Goal: Transaction & Acquisition: Book appointment/travel/reservation

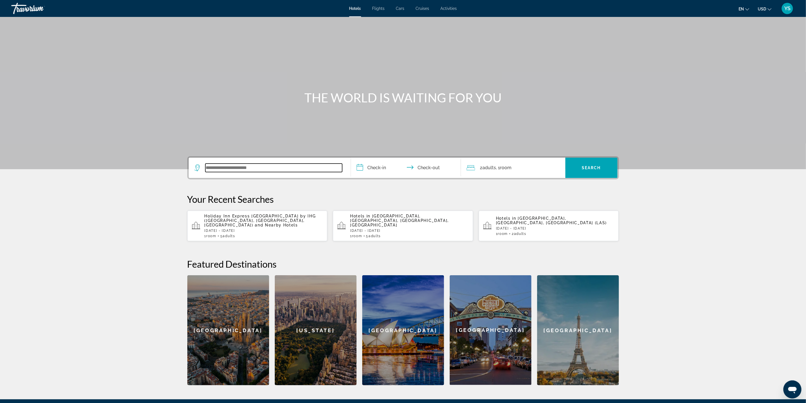
click at [236, 165] on input "Search widget" at bounding box center [273, 168] width 137 height 8
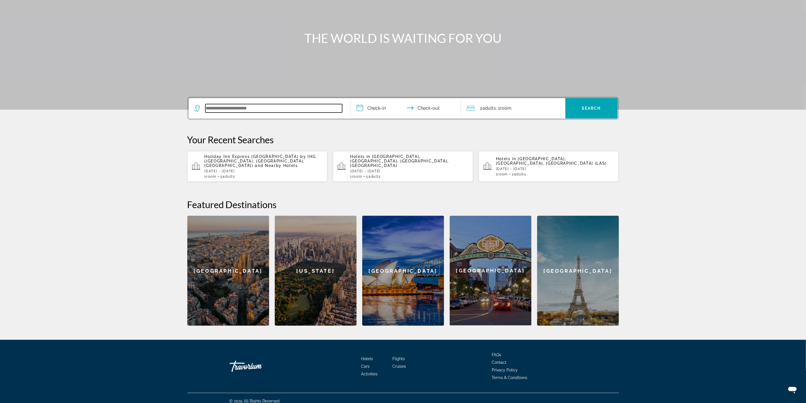
scroll to position [61, 0]
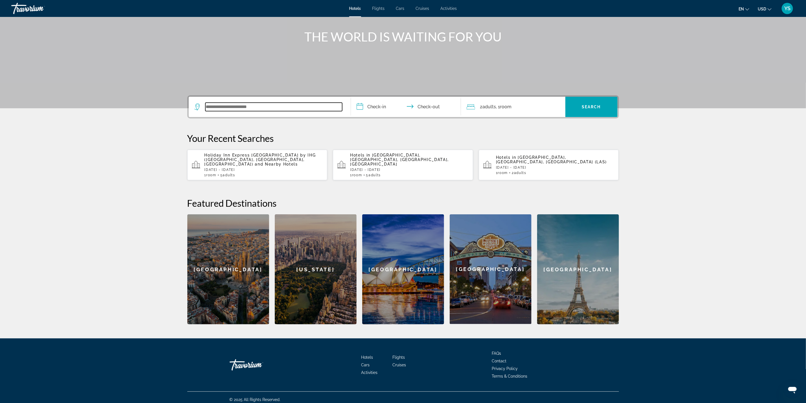
paste input "**********"
drag, startPoint x: 323, startPoint y: 104, endPoint x: 181, endPoint y: 102, distance: 141.6
click at [181, 102] on div "**********" at bounding box center [403, 209] width 454 height 229
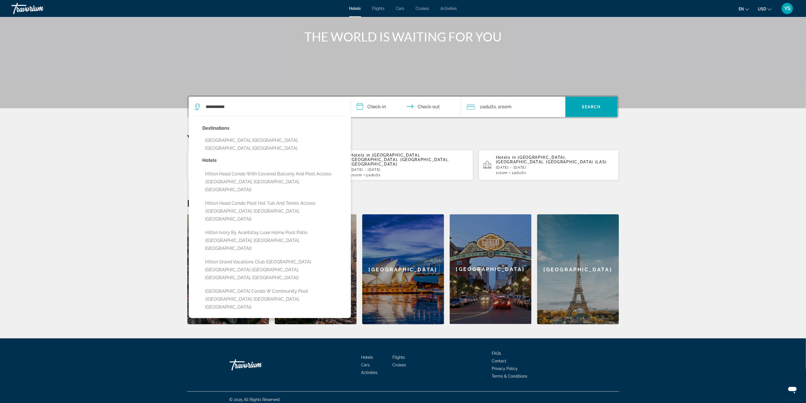
click at [276, 142] on button "[GEOGRAPHIC_DATA], [GEOGRAPHIC_DATA], [GEOGRAPHIC_DATA], [GEOGRAPHIC_DATA]" at bounding box center [274, 144] width 143 height 19
type input "**********"
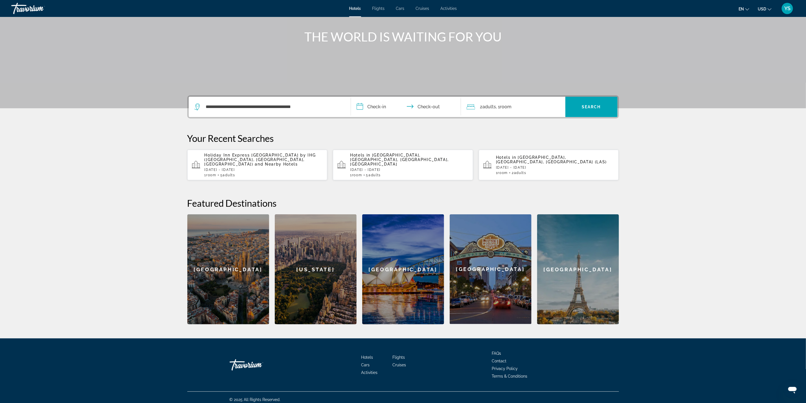
click at [377, 105] on input "**********" at bounding box center [407, 108] width 112 height 22
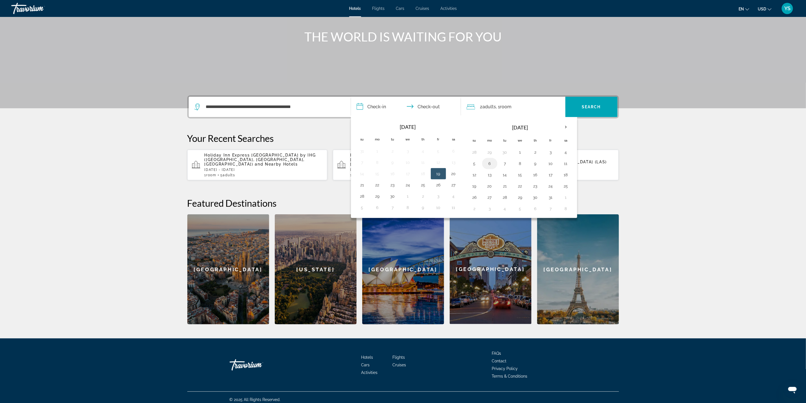
click at [492, 163] on button "6" at bounding box center [489, 164] width 9 height 8
click at [472, 175] on button "12" at bounding box center [474, 175] width 9 height 8
type input "**********"
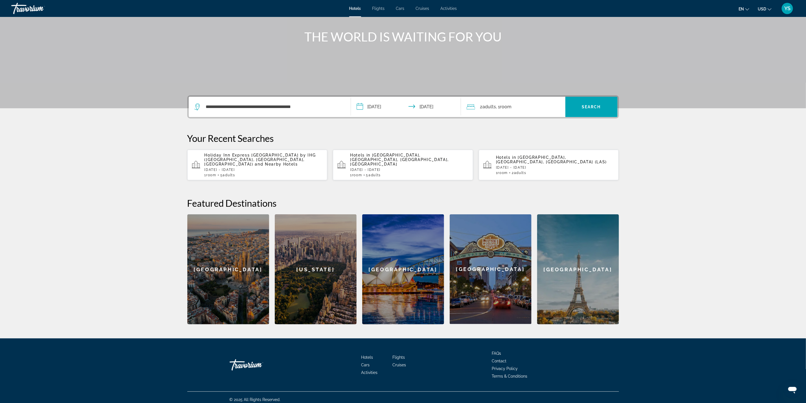
click at [495, 107] on span "Adults" at bounding box center [490, 106] width 14 height 5
click at [557, 134] on icon "Increment adults" at bounding box center [557, 135] width 5 height 5
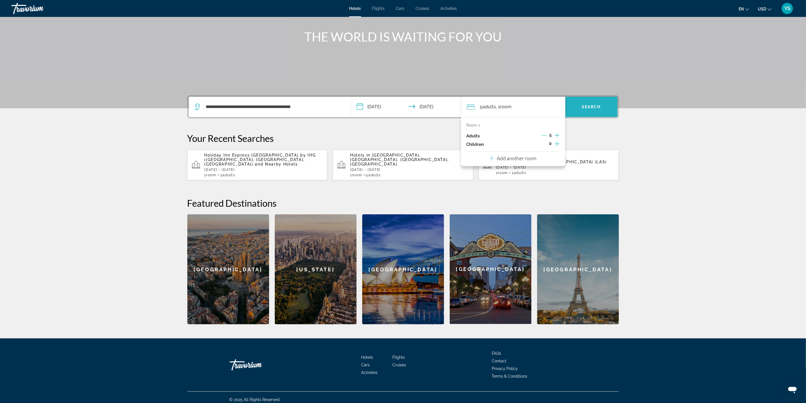
click at [584, 107] on span "Search" at bounding box center [591, 107] width 19 height 5
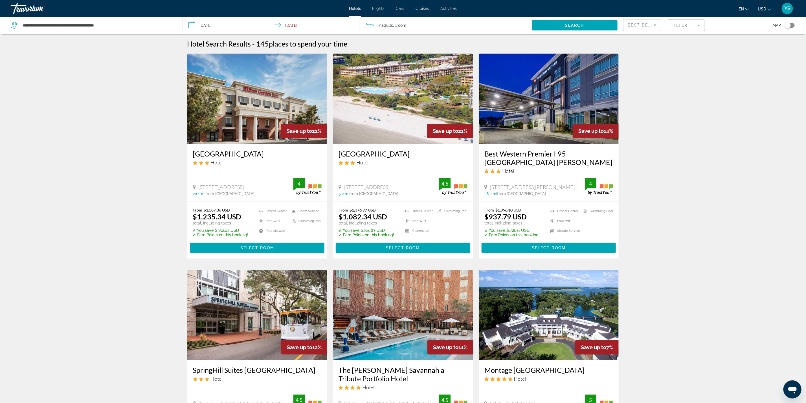
click at [652, 25] on icon "Sort by" at bounding box center [655, 25] width 7 height 7
click at [648, 63] on span "Lowest Price" at bounding box center [639, 66] width 23 height 7
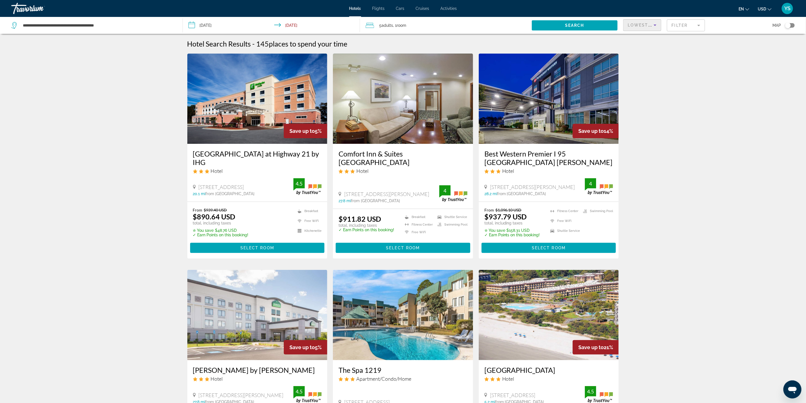
click at [790, 25] on div "Toggle map" at bounding box center [788, 26] width 6 height 6
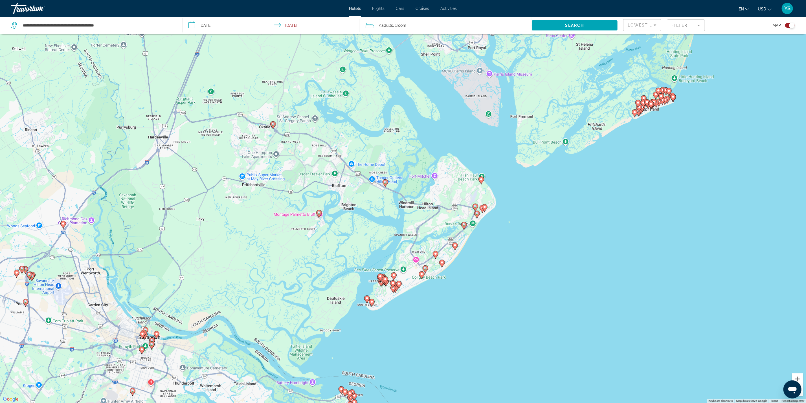
click at [482, 178] on image "Main content" at bounding box center [481, 179] width 3 height 3
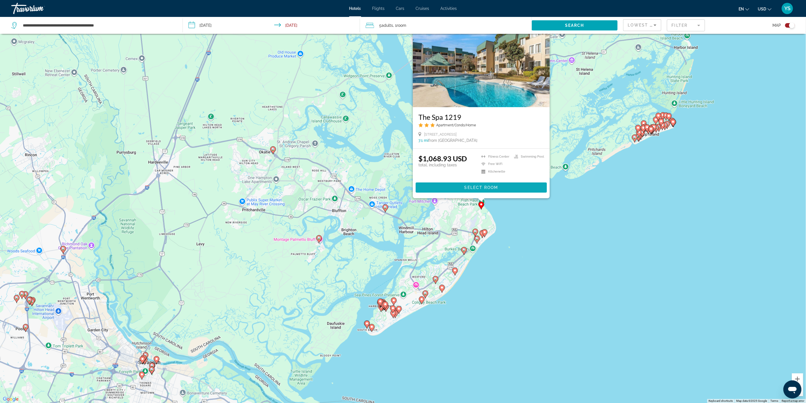
click at [497, 186] on span "Select Room" at bounding box center [481, 187] width 34 height 5
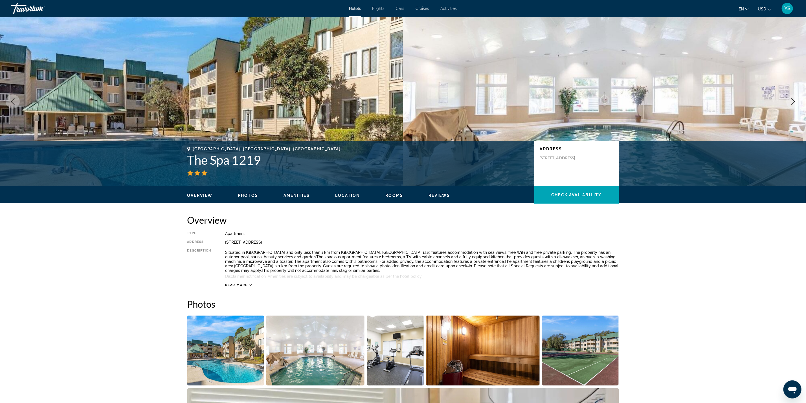
click at [793, 100] on icon "Next image" at bounding box center [794, 101] width 4 height 7
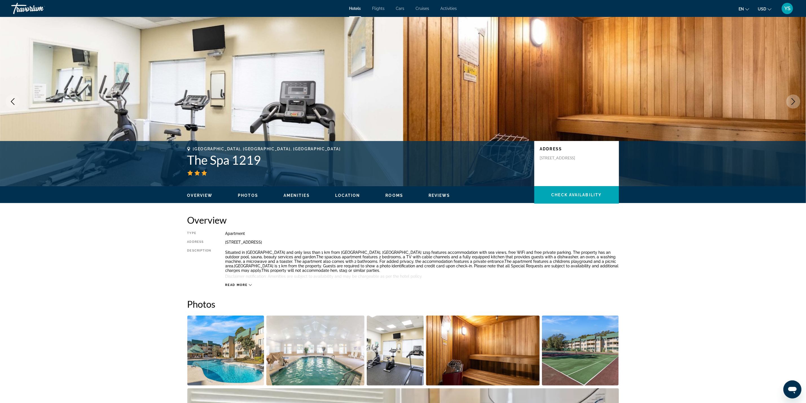
click at [793, 100] on icon "Next image" at bounding box center [794, 101] width 4 height 7
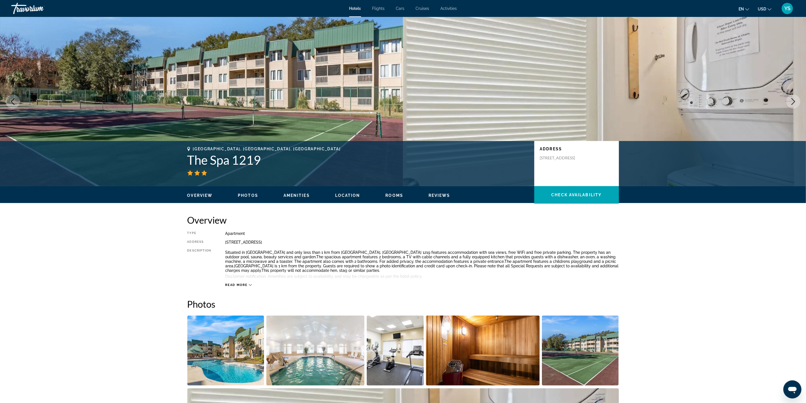
click at [793, 100] on icon "Next image" at bounding box center [794, 101] width 4 height 7
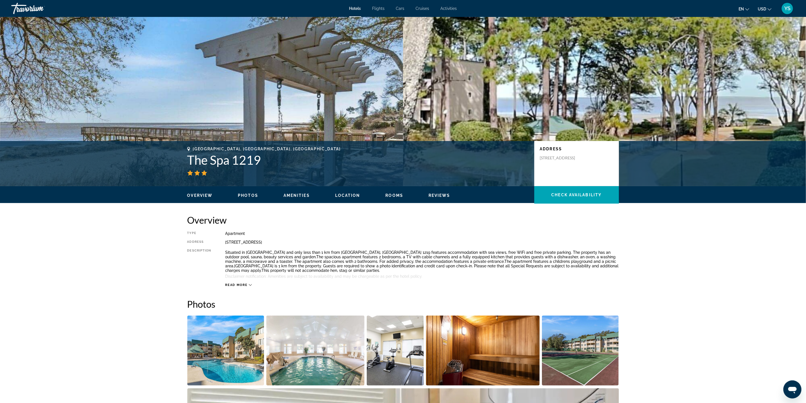
click at [793, 100] on icon "Next image" at bounding box center [794, 101] width 4 height 7
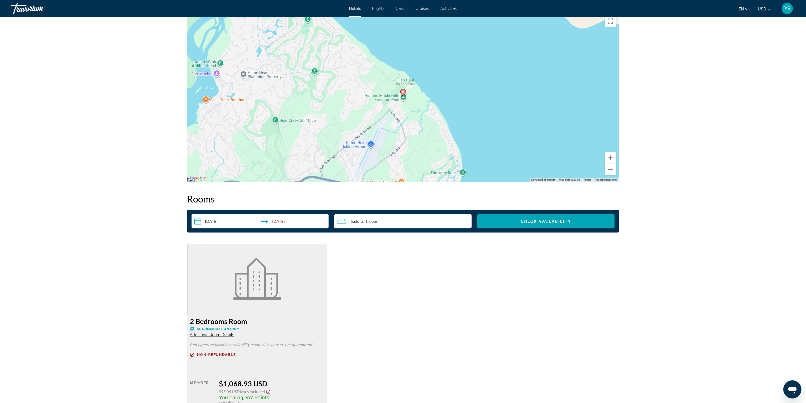
scroll to position [592, 0]
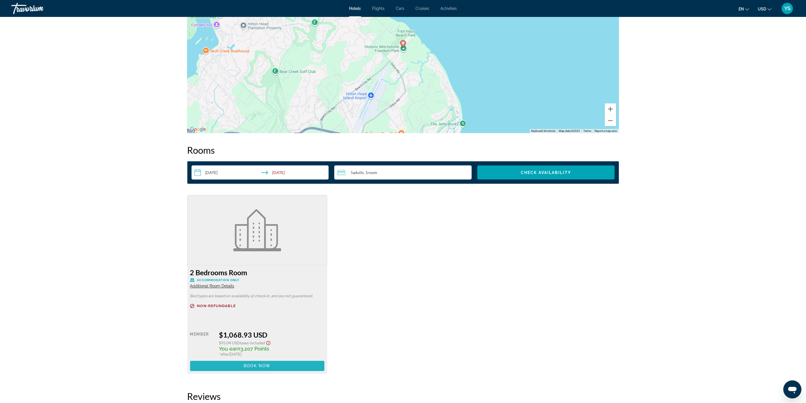
click at [271, 364] on span "Main content" at bounding box center [257, 366] width 135 height 14
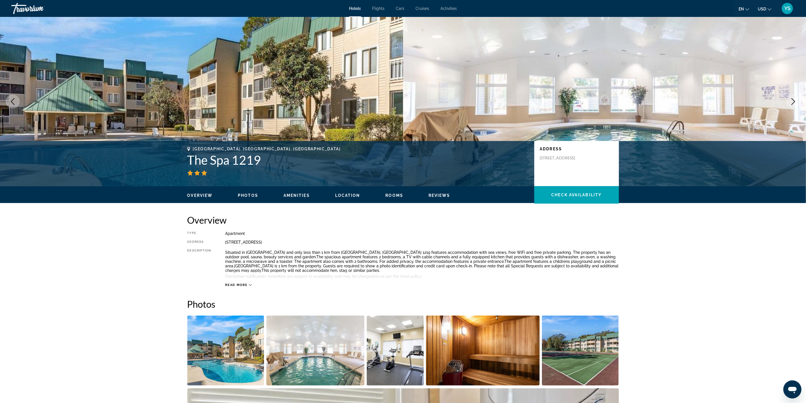
drag, startPoint x: 226, startPoint y: 242, endPoint x: 358, endPoint y: 244, distance: 132.1
click at [358, 244] on div "[STREET_ADDRESS]" at bounding box center [422, 242] width 394 height 5
copy div "[STREET_ADDRESS]"
